Goal: Task Accomplishment & Management: Complete application form

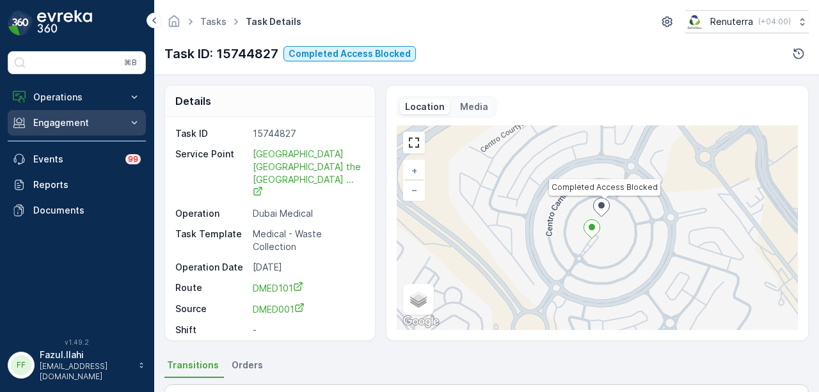
click at [104, 126] on p "Engagement" at bounding box center [76, 122] width 87 height 13
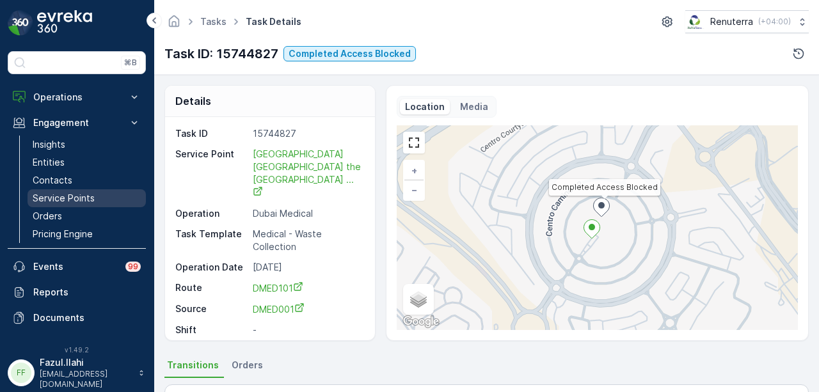
click at [100, 201] on link "Service Points" at bounding box center [87, 198] width 118 height 18
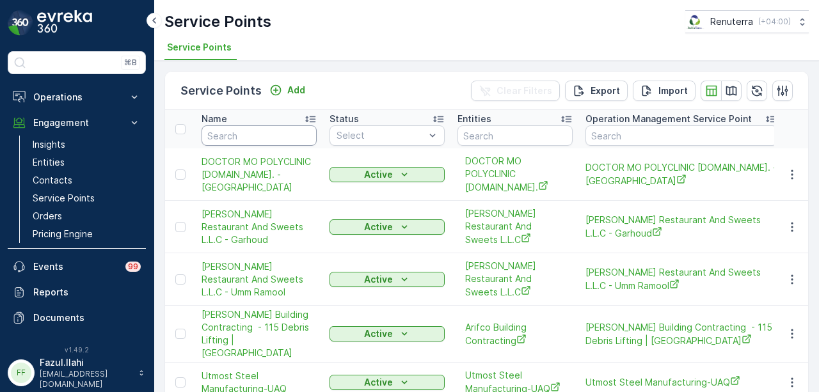
click at [263, 130] on input "text" at bounding box center [259, 135] width 115 height 20
type input "dupod"
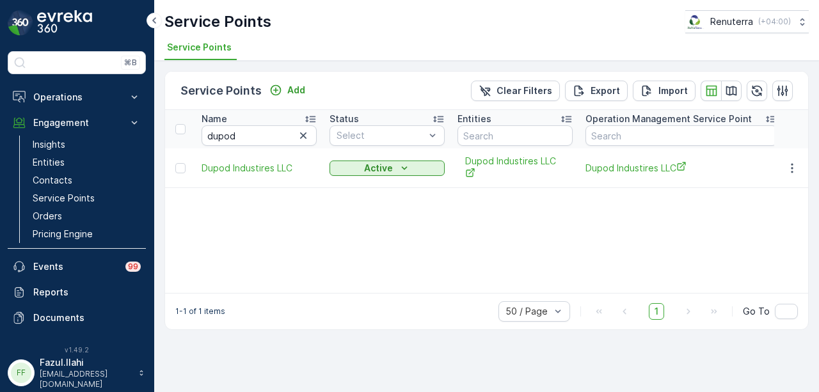
click at [796, 157] on td at bounding box center [791, 168] width 35 height 40
click at [792, 170] on icon "button" at bounding box center [792, 168] width 13 height 13
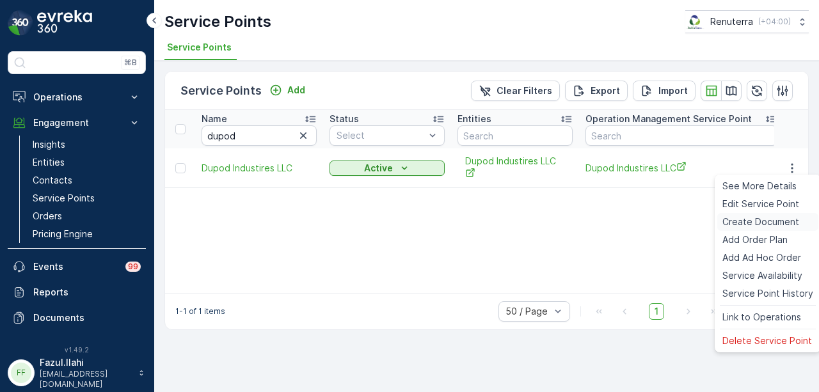
click at [782, 218] on span "Create Document" at bounding box center [761, 222] width 77 height 13
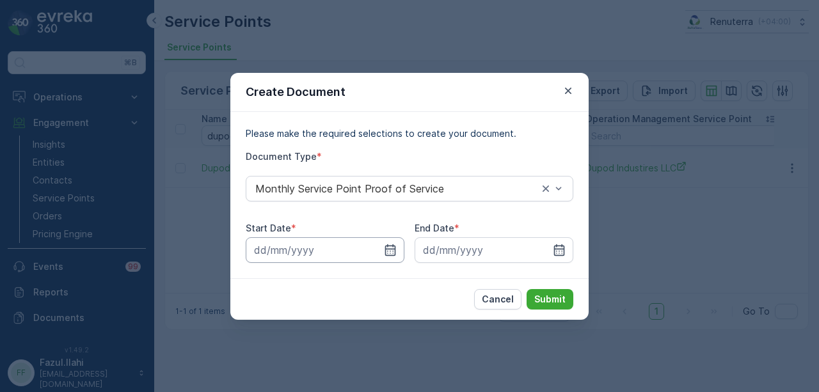
click at [398, 243] on input at bounding box center [325, 250] width 159 height 26
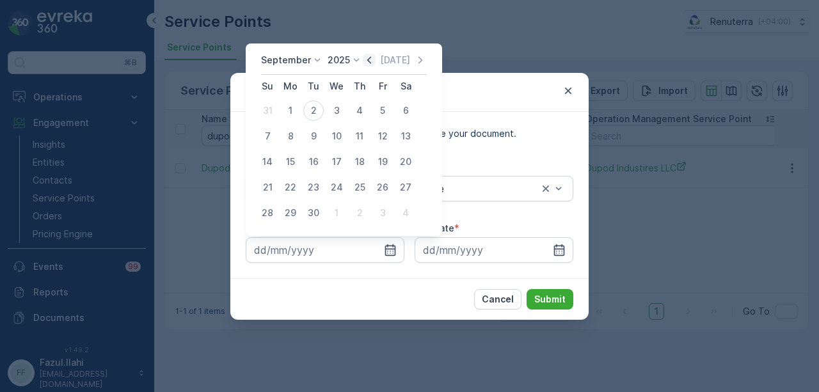
click at [369, 64] on icon "button" at bounding box center [369, 60] width 13 height 13
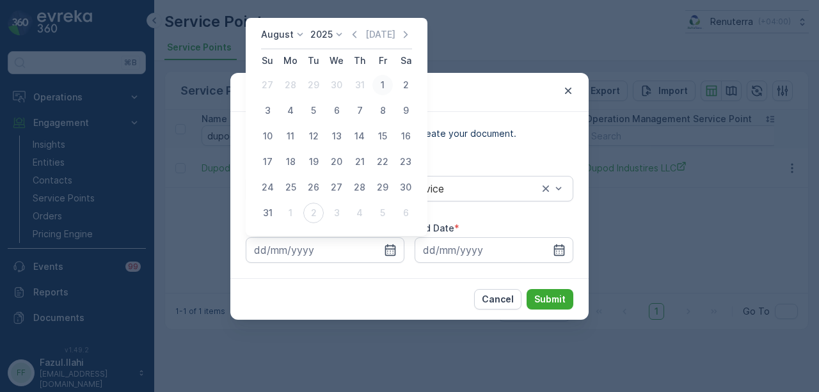
click at [380, 94] on div "1" at bounding box center [382, 85] width 20 height 20
type input "01.08.2025"
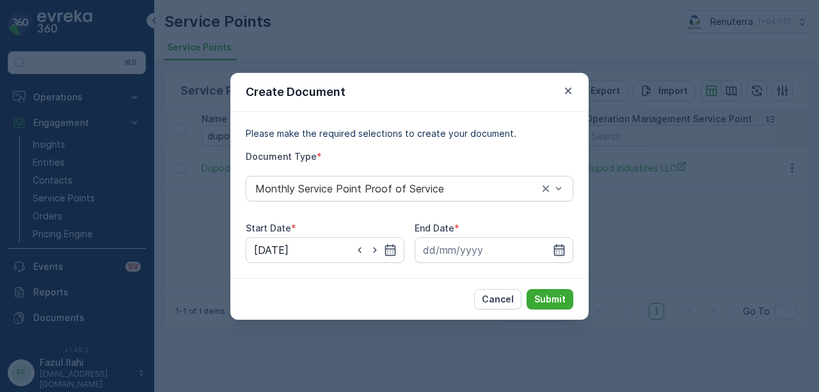
click at [554, 250] on icon "button" at bounding box center [559, 250] width 13 height 13
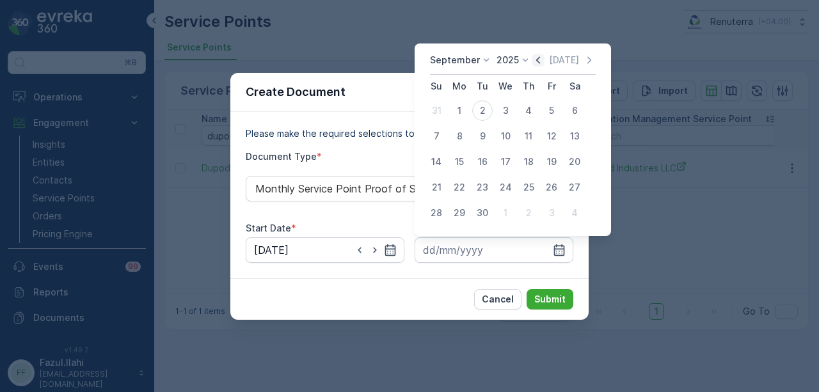
click at [532, 62] on icon "button" at bounding box center [538, 60] width 13 height 13
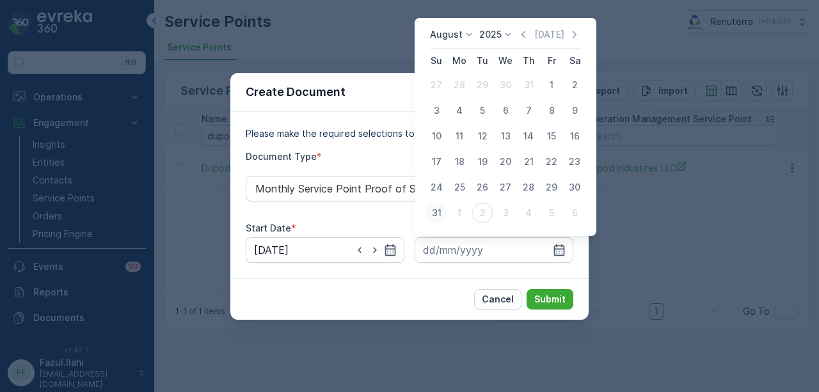
click at [443, 221] on div "31" at bounding box center [436, 213] width 20 height 20
type input "31.08.2025"
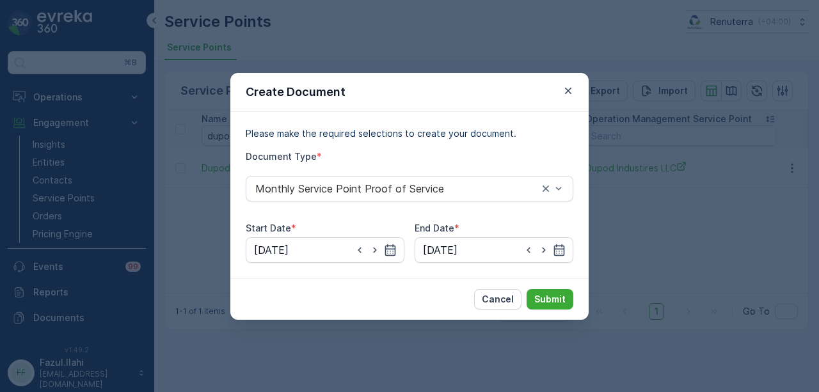
click at [576, 305] on div "Cancel Submit" at bounding box center [409, 299] width 358 height 42
click at [562, 299] on p "Submit" at bounding box center [549, 299] width 31 height 13
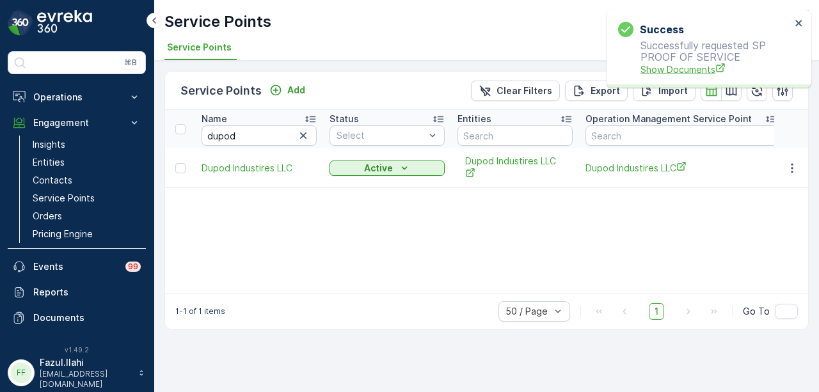
click at [668, 72] on span "Show Documents" at bounding box center [716, 69] width 150 height 13
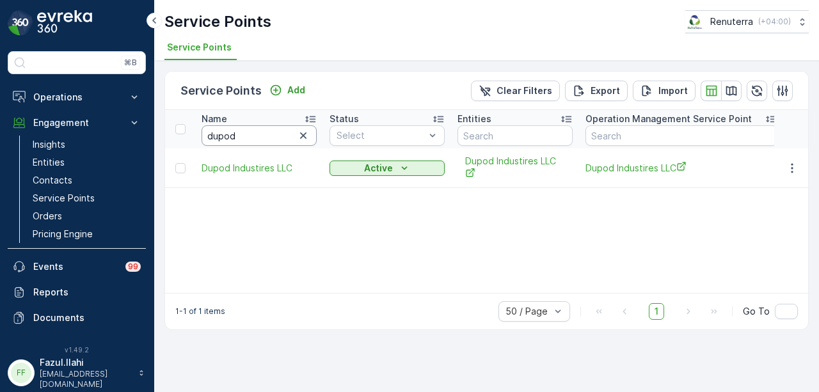
click at [275, 132] on input "dupod" at bounding box center [259, 135] width 115 height 20
type input "dupox"
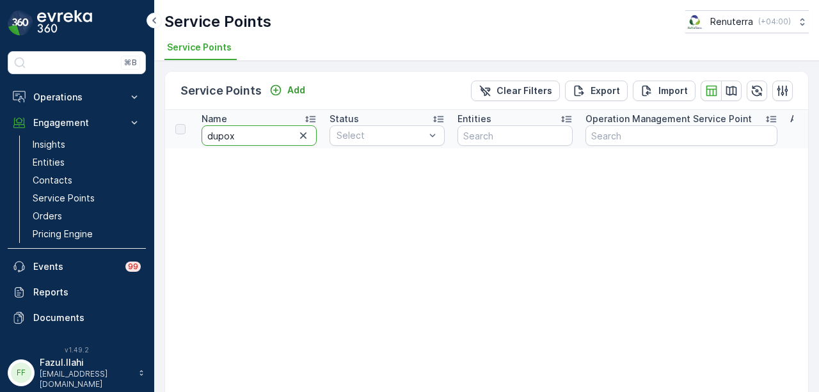
click at [275, 132] on input "dupox" at bounding box center [259, 135] width 115 height 20
type input "dup"
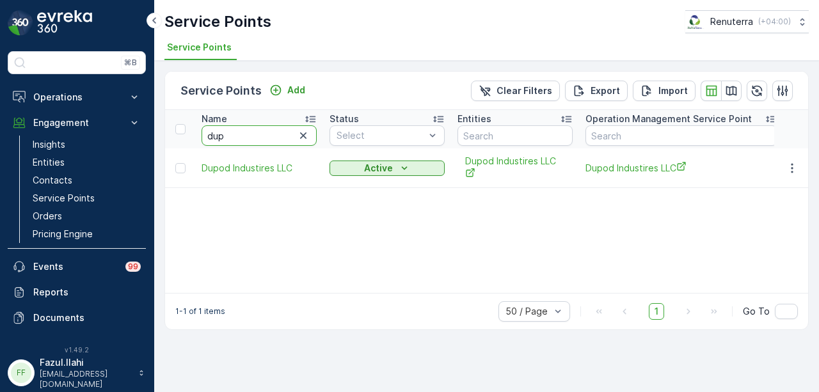
click at [275, 132] on input "dup" at bounding box center [259, 135] width 115 height 20
type input "du"
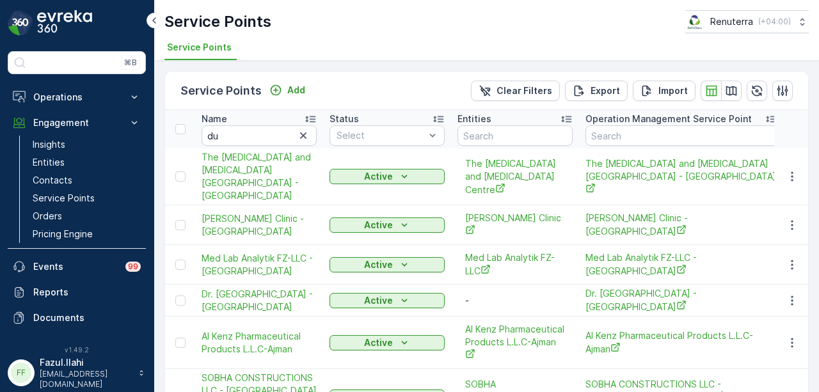
drag, startPoint x: 247, startPoint y: 119, endPoint x: 244, endPoint y: 130, distance: 11.3
click at [247, 119] on div "Name" at bounding box center [259, 119] width 115 height 13
click at [244, 130] on input "du" at bounding box center [259, 135] width 115 height 20
type input "dubo"
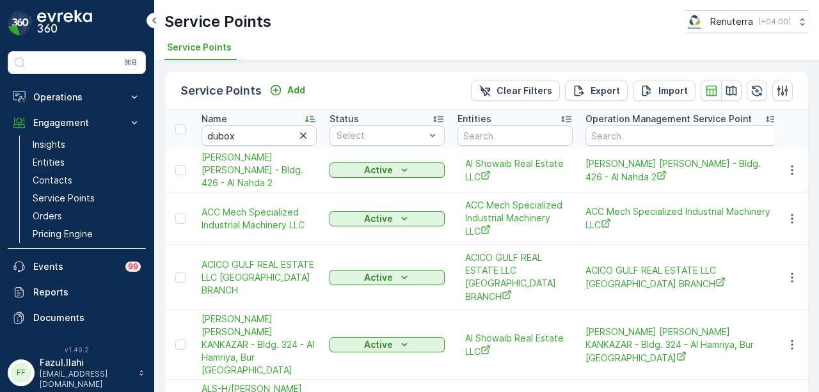
type input "du"
type input "dubox"
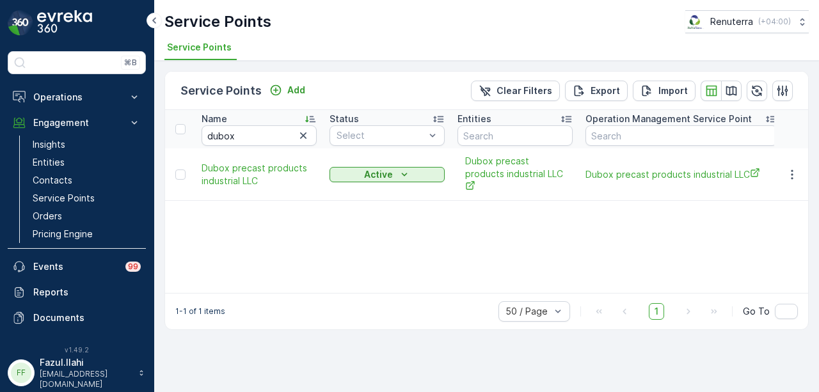
click at [273, 222] on div "Name dubox Status Select Entities Operation Management Service Point Address Or…" at bounding box center [486, 201] width 643 height 183
click at [801, 175] on button "button" at bounding box center [792, 174] width 23 height 15
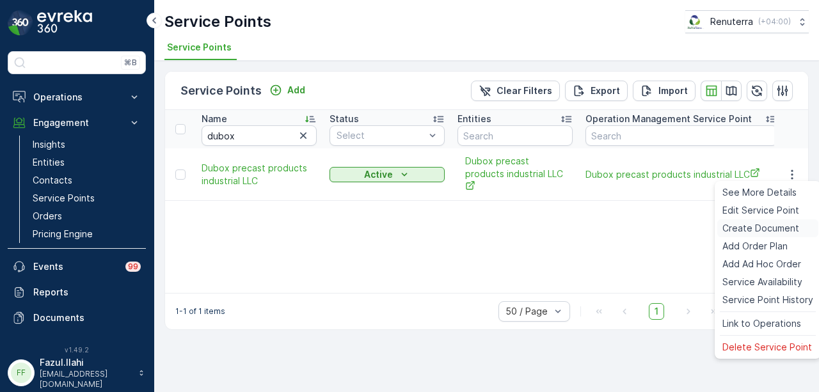
click at [776, 227] on span "Create Document" at bounding box center [761, 228] width 77 height 13
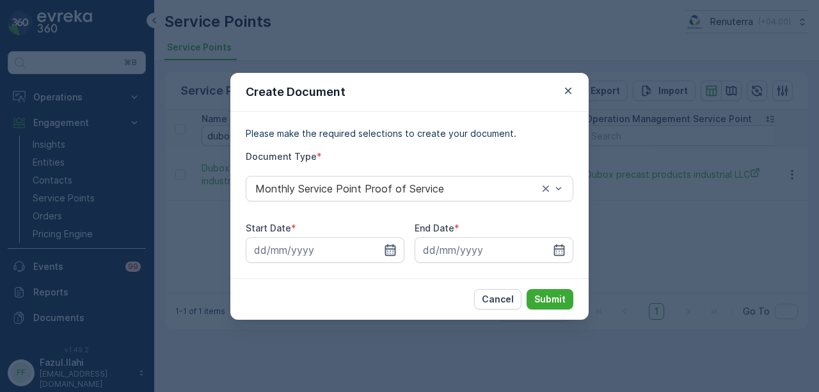
click at [384, 244] on icon "button" at bounding box center [390, 250] width 13 height 13
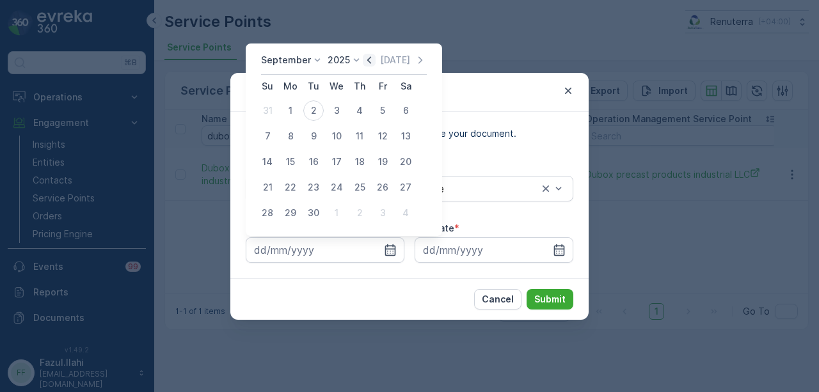
click at [370, 62] on icon "button" at bounding box center [369, 60] width 13 height 13
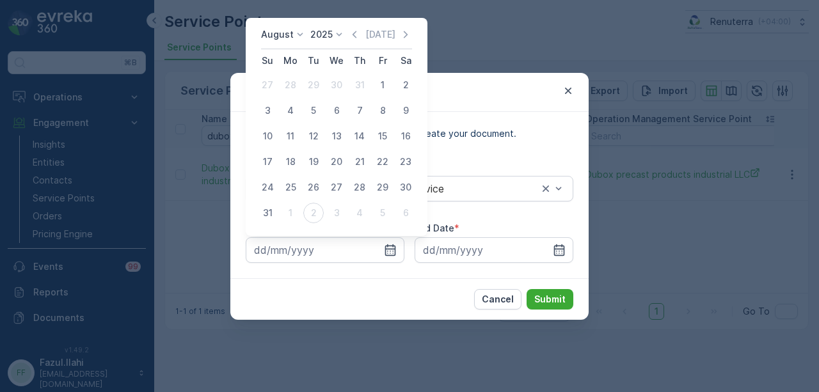
drag, startPoint x: 381, startPoint y: 84, endPoint x: 411, endPoint y: 120, distance: 46.8
click at [385, 89] on div "1" at bounding box center [382, 85] width 20 height 20
type input "01.08.2025"
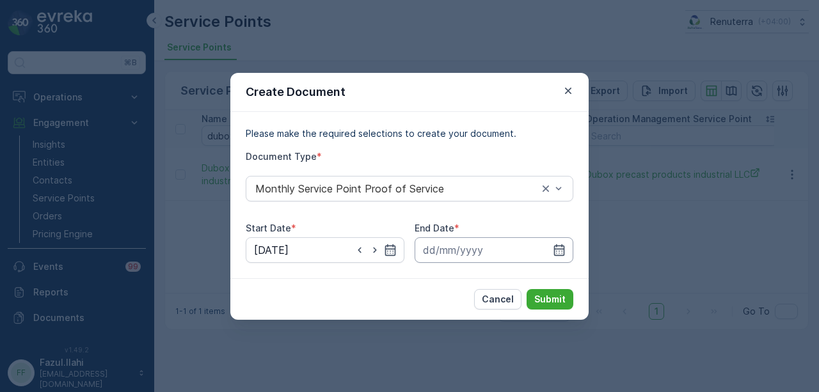
click at [566, 247] on input at bounding box center [494, 250] width 159 height 26
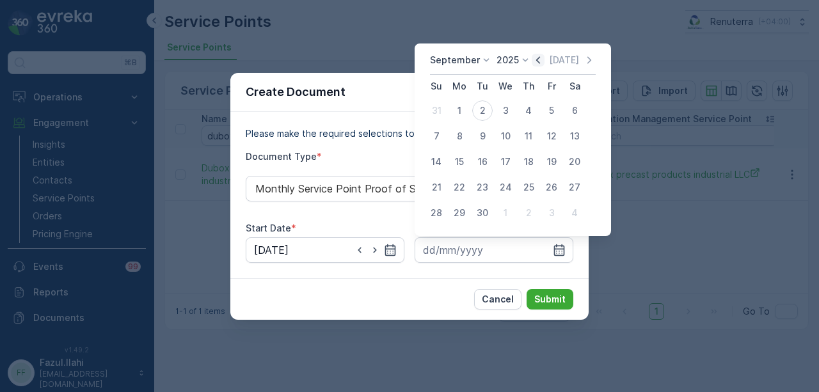
click at [540, 63] on icon "button" at bounding box center [538, 60] width 13 height 13
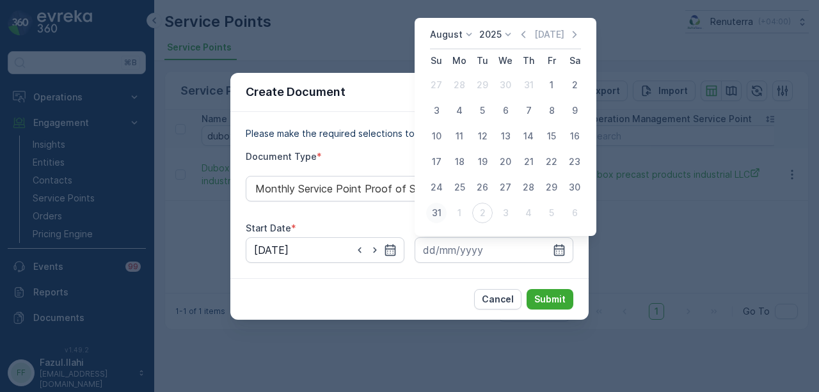
click at [444, 211] on div "31" at bounding box center [436, 213] width 20 height 20
type input "31.08.2025"
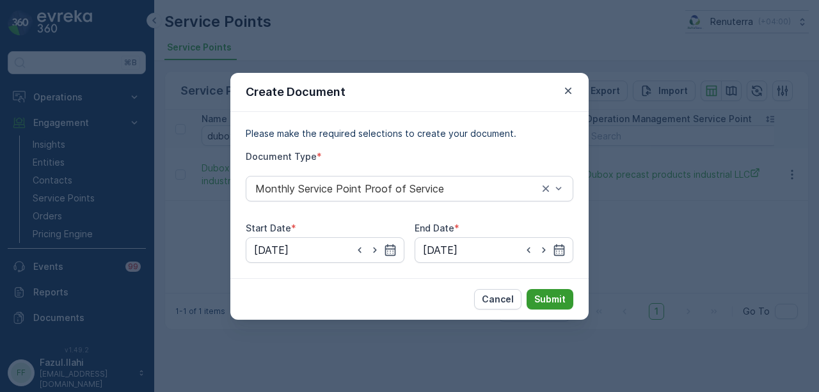
click at [559, 293] on p "Submit" at bounding box center [549, 299] width 31 height 13
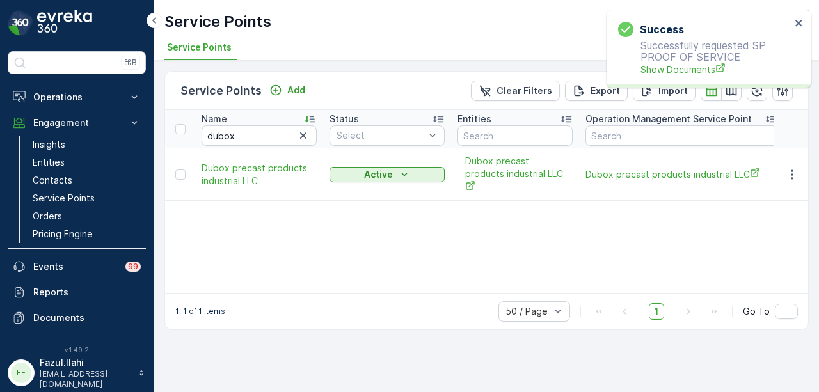
click at [658, 75] on span "Show Documents" at bounding box center [716, 69] width 150 height 13
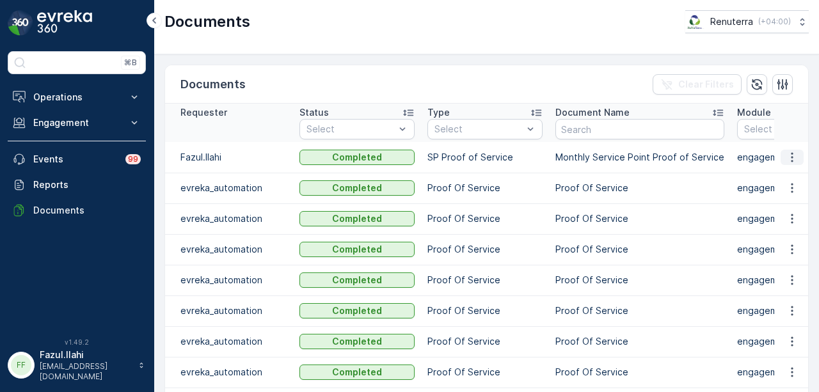
click at [791, 153] on icon "button" at bounding box center [792, 157] width 2 height 10
click at [785, 177] on span "See Details" at bounding box center [788, 175] width 49 height 13
click at [468, 51] on div "Documents Renuterra ( +04:00 )" at bounding box center [486, 27] width 665 height 54
click at [795, 157] on icon "button" at bounding box center [792, 157] width 13 height 13
click at [794, 175] on span "See Details" at bounding box center [788, 175] width 49 height 13
